Goal: Find specific page/section: Find specific page/section

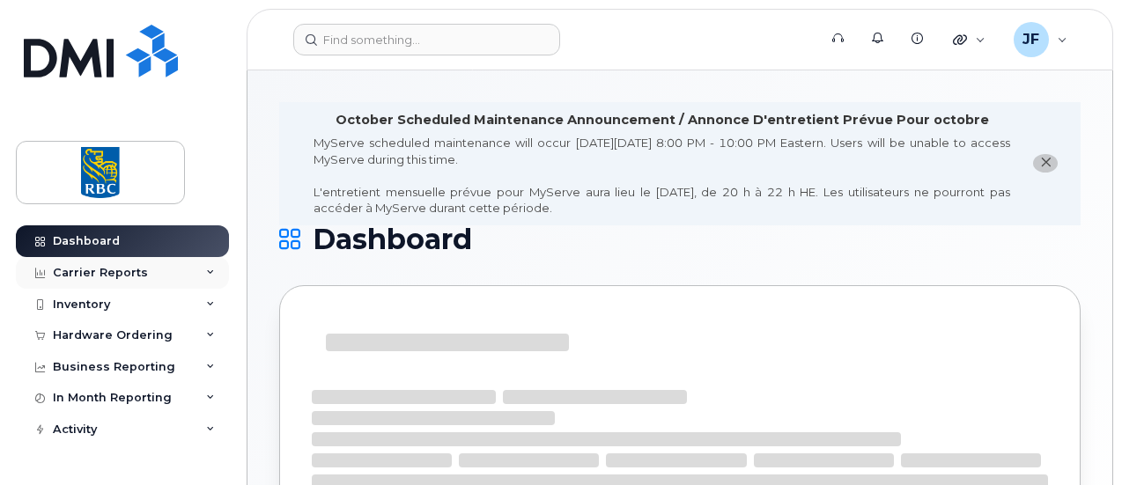
click at [94, 273] on div "Carrier Reports" at bounding box center [100, 273] width 95 height 14
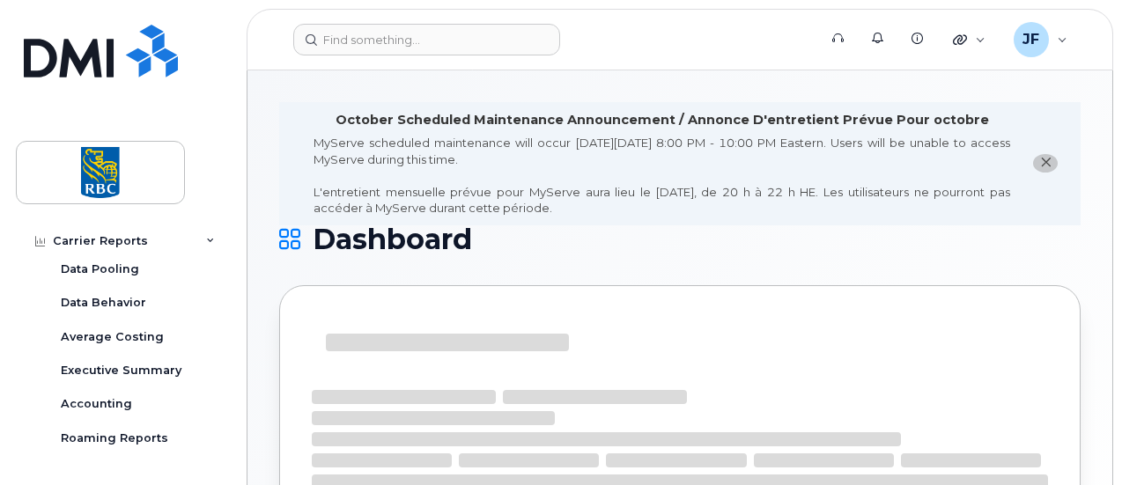
scroll to position [104, 0]
click at [116, 402] on div "Accounting" at bounding box center [96, 403] width 71 height 16
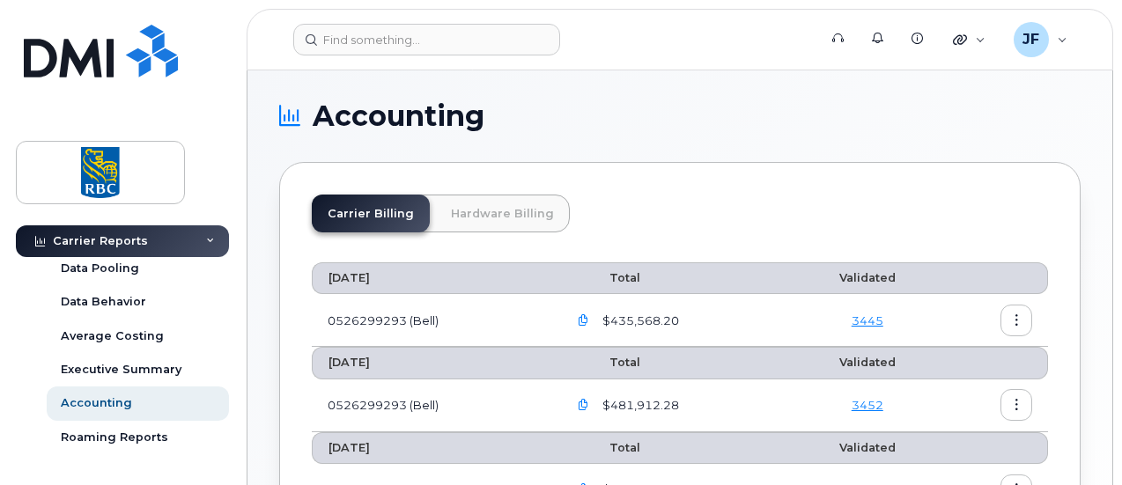
click at [487, 220] on link "Hardware Billing" at bounding box center [502, 214] width 135 height 38
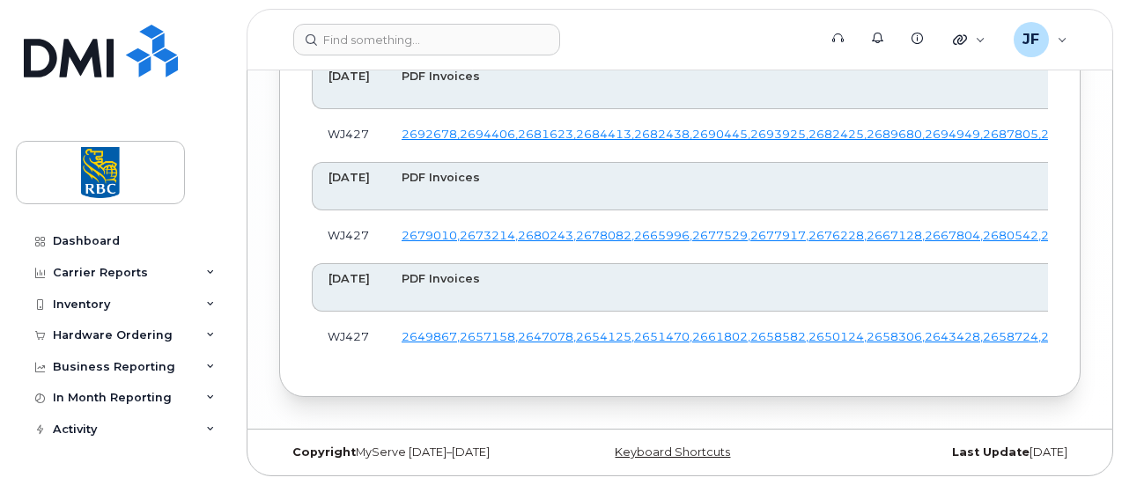
scroll to position [16436, 0]
